Goal: Information Seeking & Learning: Stay updated

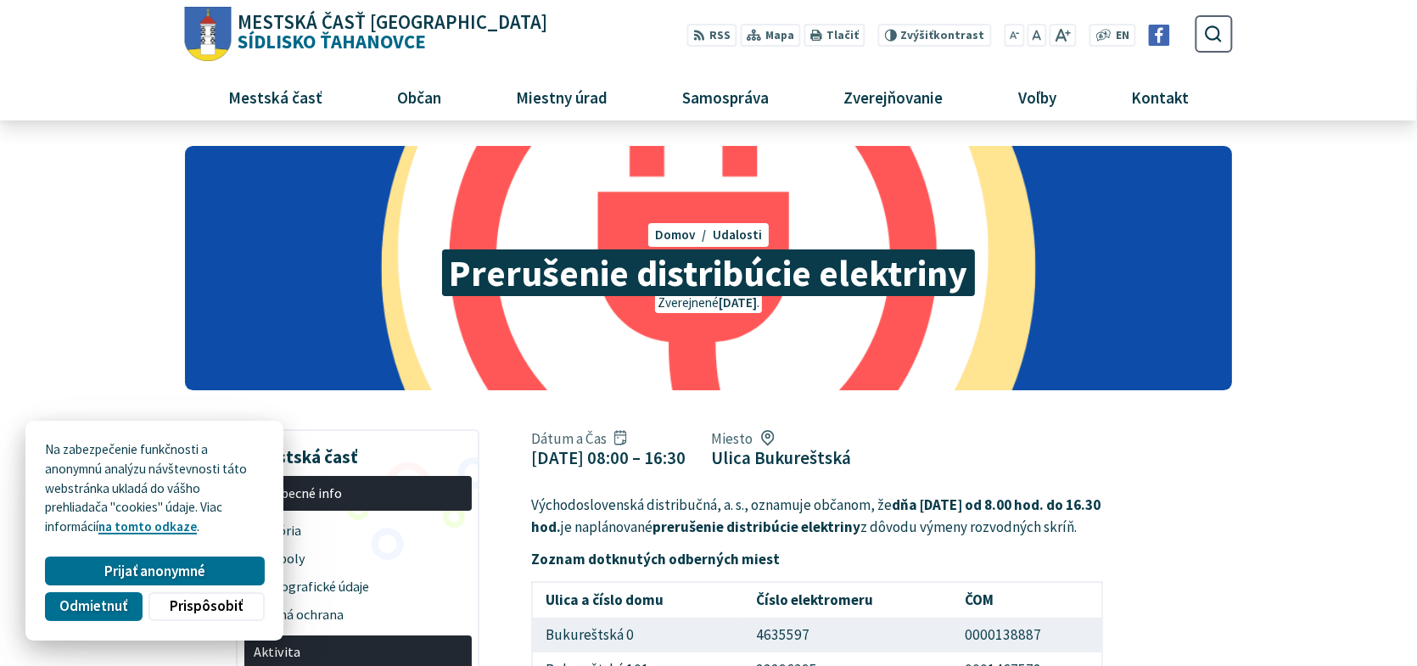
scroll to position [424, 0]
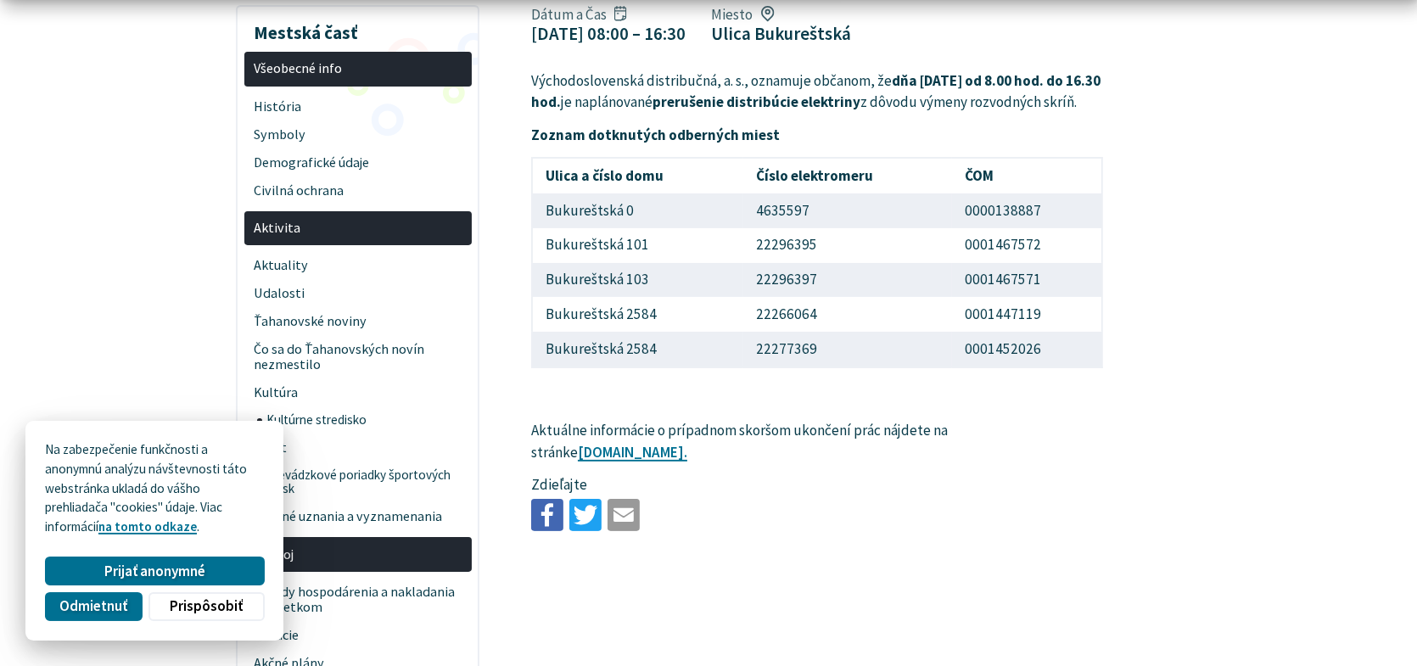
click at [124, 602] on span "Odmietnuť" at bounding box center [93, 606] width 68 height 18
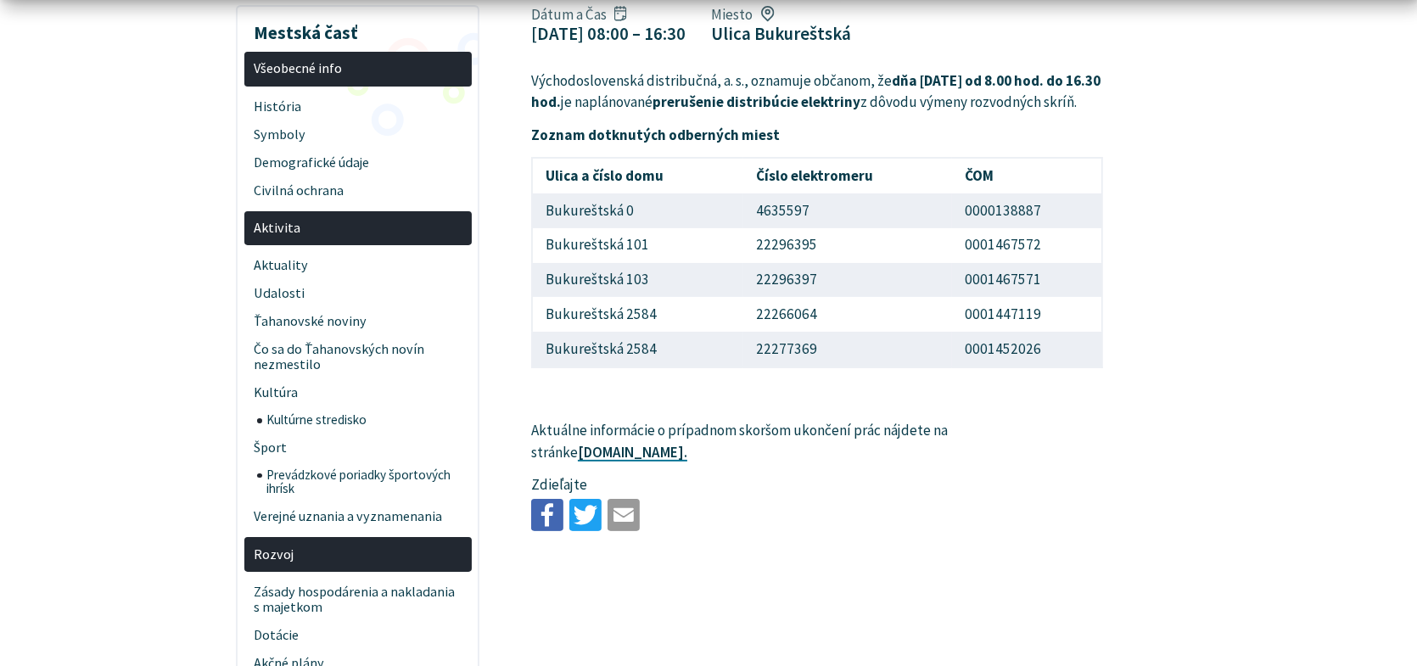
click at [672, 462] on link "www.vypadokelektriny.sk." at bounding box center [632, 452] width 109 height 19
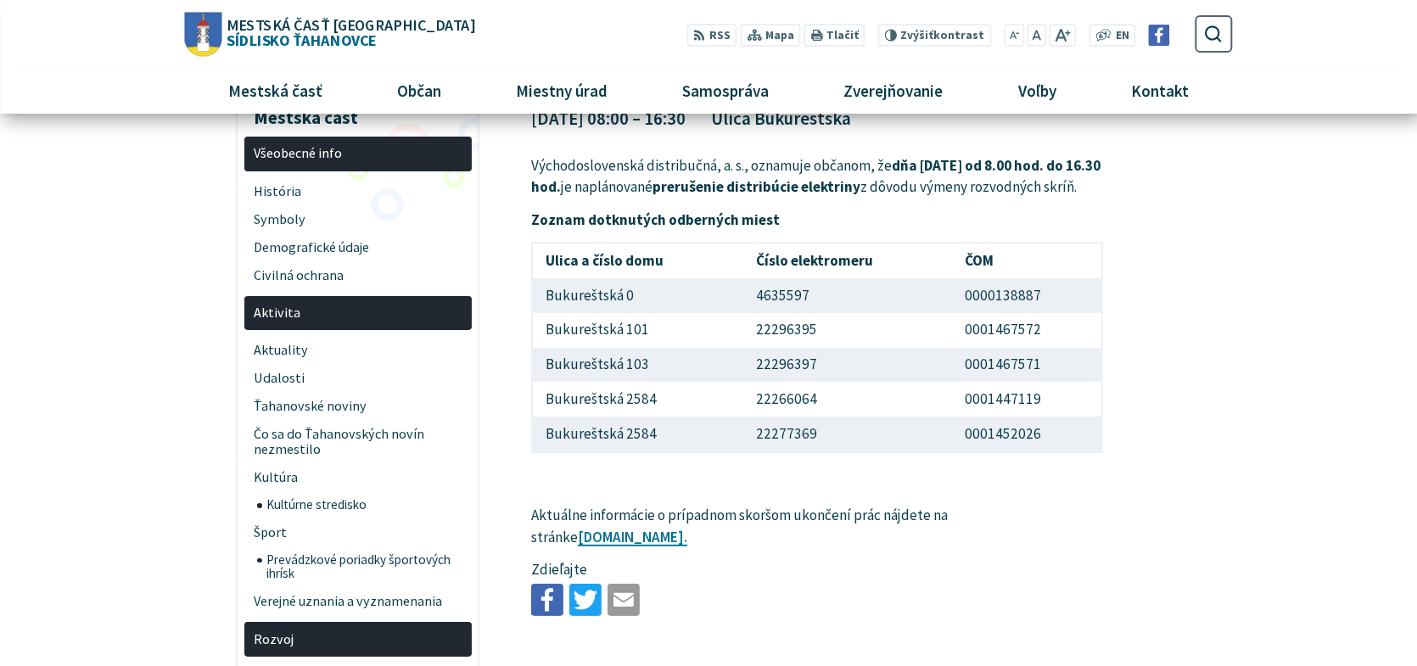
scroll to position [0, 0]
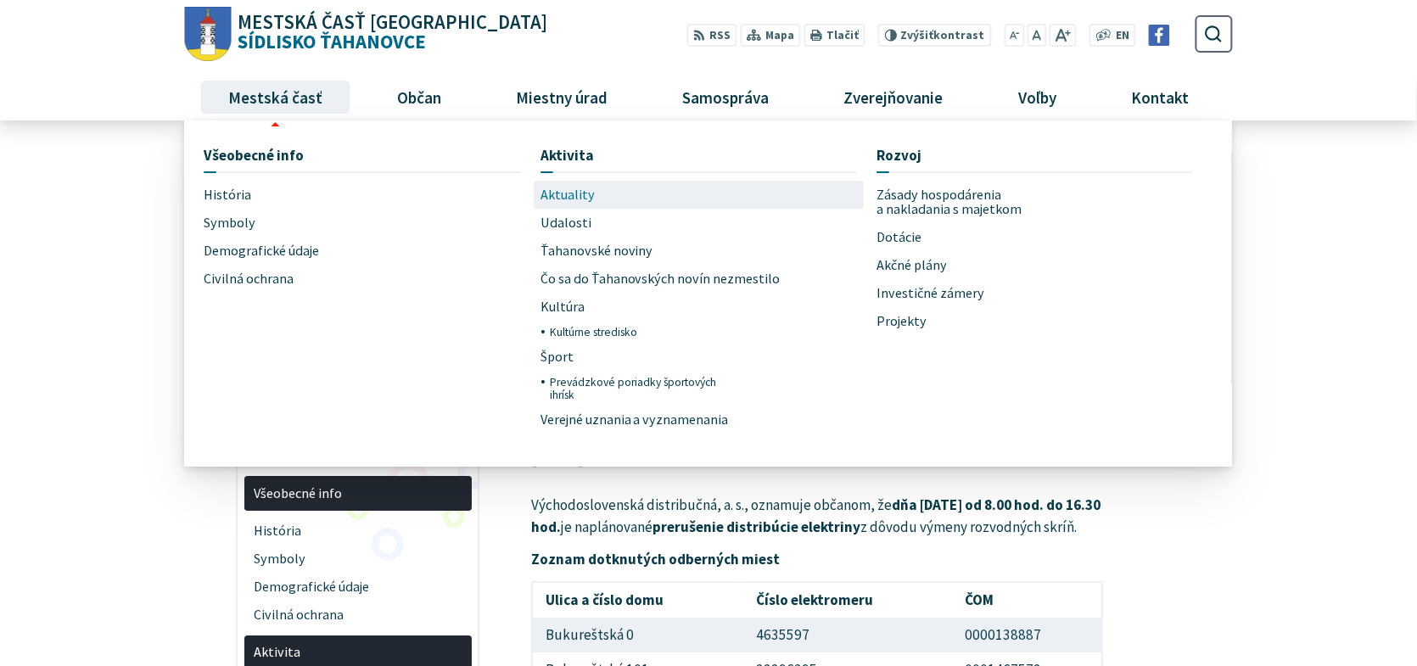
click at [578, 199] on span "Aktuality" at bounding box center [568, 195] width 54 height 28
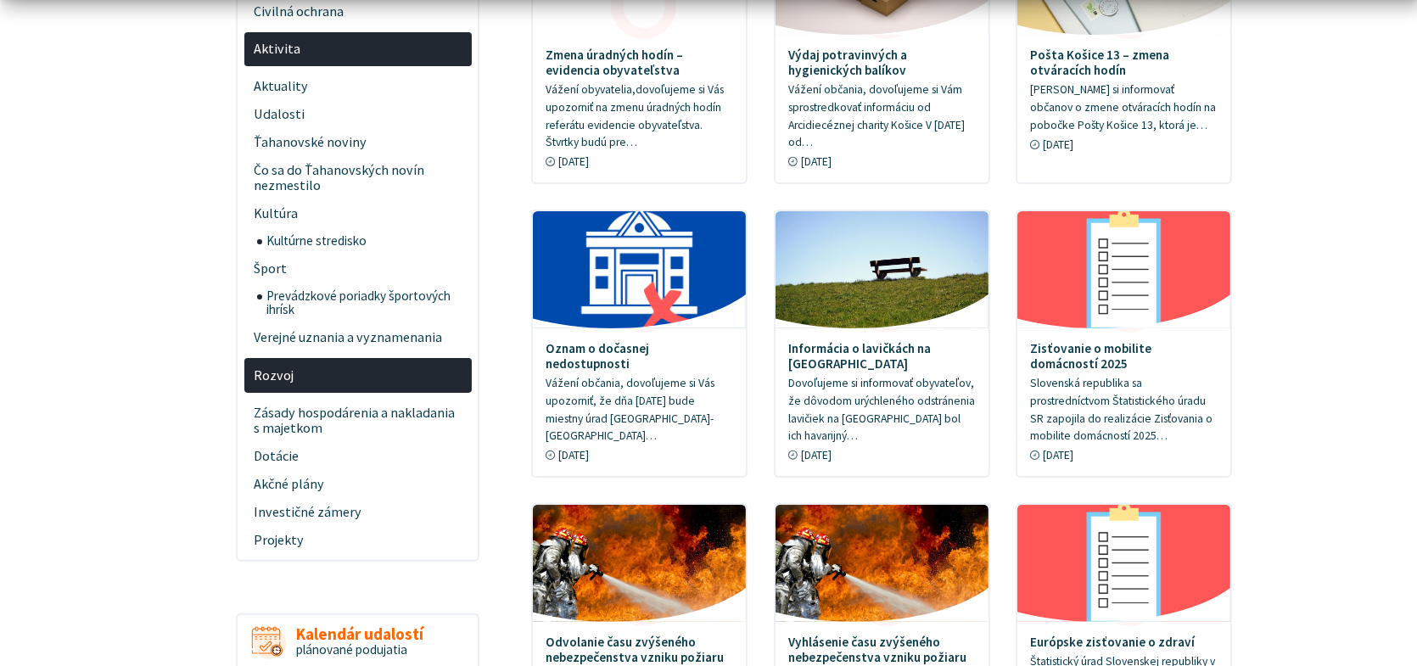
scroll to position [170, 0]
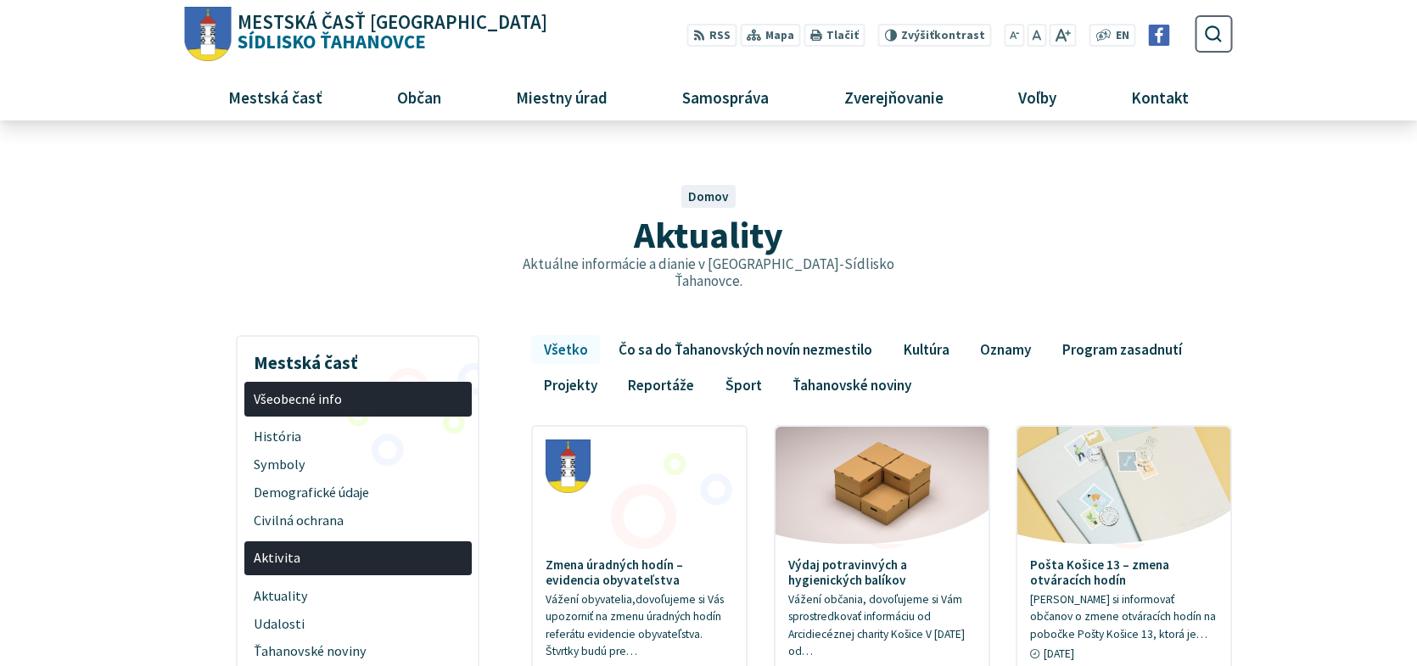
scroll to position [170, 0]
